Goal: Register for event/course

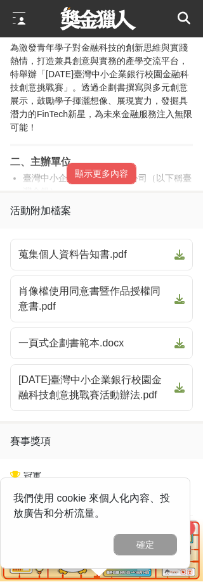
scroll to position [804, 0]
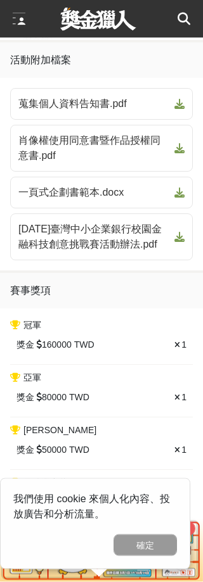
scroll to position [958, 0]
